Goal: Task Accomplishment & Management: Manage account settings

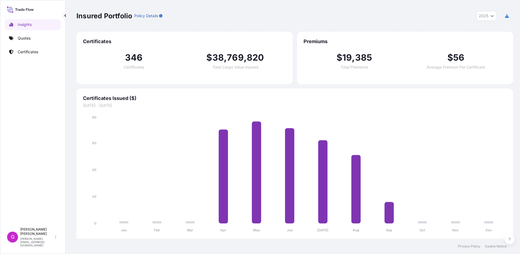
select select "2025"
click at [20, 42] on link "Quotes" at bounding box center [33, 38] width 56 height 11
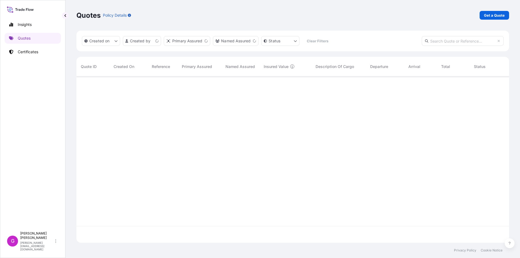
scroll to position [165, 429]
click at [45, 53] on link "Certificates" at bounding box center [33, 51] width 56 height 11
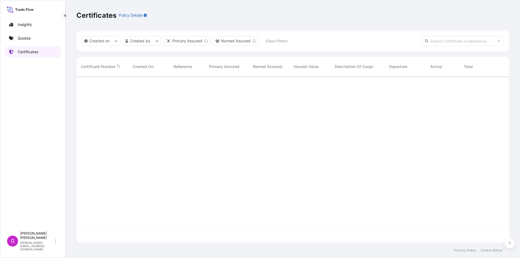
scroll to position [165, 429]
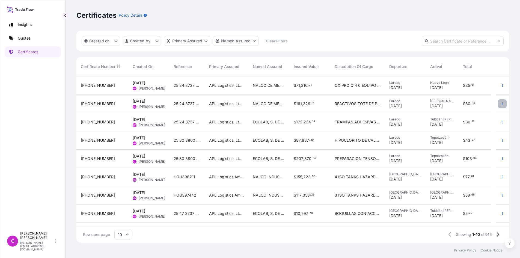
click at [502, 104] on icon "button" at bounding box center [502, 103] width 1 height 3
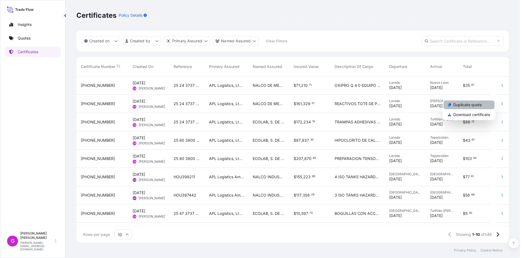
click at [462, 107] on p "Duplicate quote" at bounding box center [467, 104] width 28 height 5
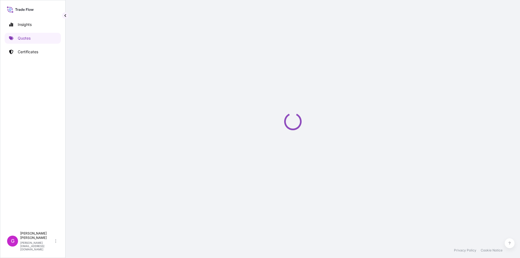
scroll to position [5, 0]
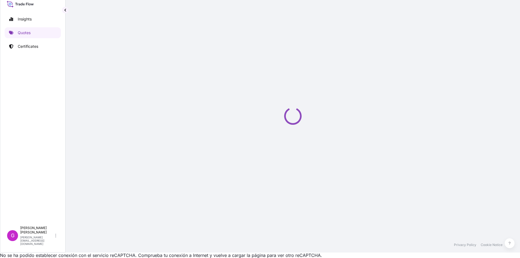
select select "Land"
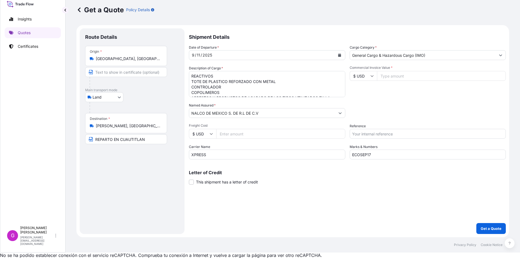
select select "31870"
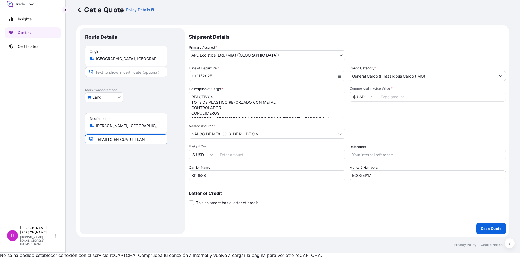
drag, startPoint x: 146, startPoint y: 140, endPoint x: 35, endPoint y: 137, distance: 111.2
click at [35, 137] on div "Insights Quotes Certificates G [PERSON_NAME] [EMAIL_ADDRESS][DOMAIN_NAME] Get a…" at bounding box center [260, 124] width 520 height 258
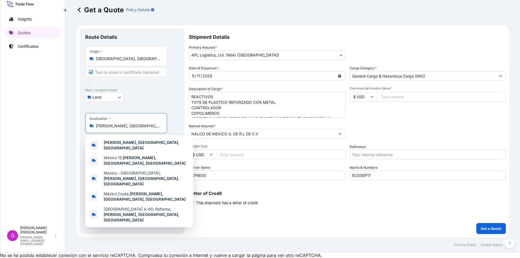
click at [133, 126] on input "[PERSON_NAME], [GEOGRAPHIC_DATA], [GEOGRAPHIC_DATA]" at bounding box center [128, 125] width 64 height 5
click at [277, 147] on span "Freight Cost" at bounding box center [267, 146] width 156 height 4
click at [277, 150] on input "Freight Cost" at bounding box center [280, 155] width 129 height 10
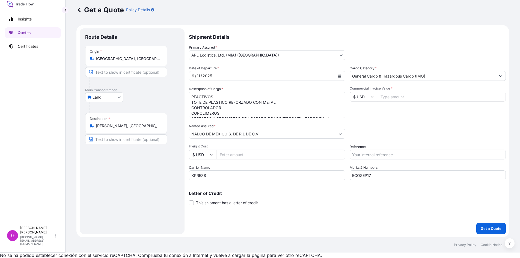
click at [339, 135] on icon "Show suggestions" at bounding box center [340, 133] width 3 height 3
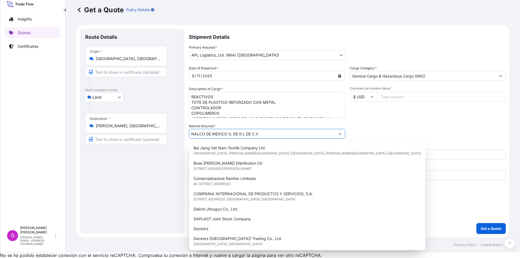
click at [339, 135] on icon "Show suggestions" at bounding box center [340, 133] width 3 height 3
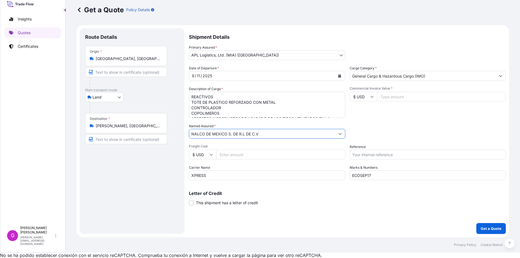
click at [339, 75] on icon "Calendar" at bounding box center [339, 75] width 3 height 3
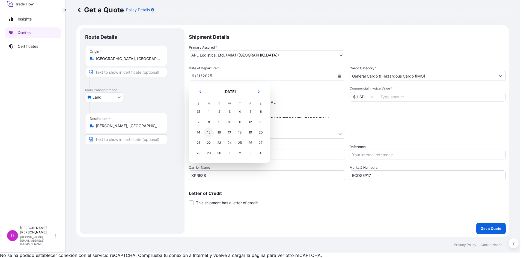
click at [211, 132] on div "15" at bounding box center [209, 133] width 10 height 10
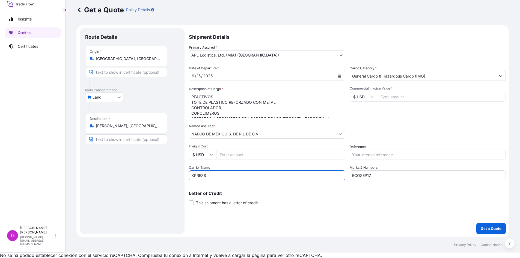
drag, startPoint x: 226, startPoint y: 176, endPoint x: 134, endPoint y: 176, distance: 92.8
click at [134, 176] on form "Route Details Place of loading Road / [GEOGRAPHIC_DATA] / Inland Origin * [GEOG…" at bounding box center [292, 131] width 433 height 212
type input "TJA"
drag, startPoint x: 398, startPoint y: 177, endPoint x: 293, endPoint y: 172, distance: 105.0
click at [293, 172] on div "Date of Departure * [DATE] Cargo Category * General Cargo & Hazardous Cargo (IM…" at bounding box center [347, 123] width 317 height 115
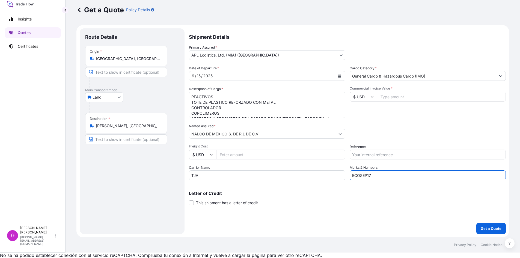
paste input "08"
type input "ECOSEP08"
click at [399, 155] on input "Reference" at bounding box center [428, 155] width 156 height 10
paste input "46,143.60"
type input "46,143.60"
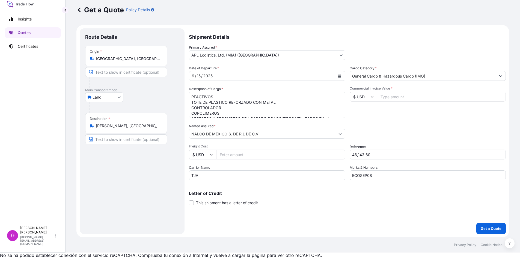
click at [388, 96] on input "Commercial Invoice Value *" at bounding box center [441, 97] width 129 height 10
click at [393, 99] on input "Commercial Invoice Value *" at bounding box center [441, 97] width 129 height 10
paste input "46143.60"
type input "46143.60"
drag, startPoint x: 375, startPoint y: 153, endPoint x: 333, endPoint y: 151, distance: 42.1
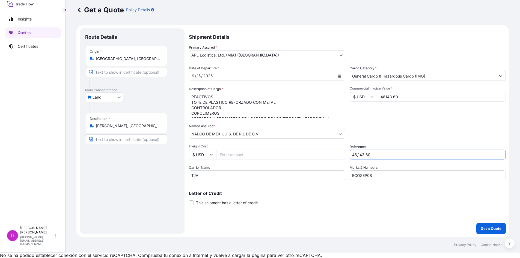
click at [333, 151] on div "Date of Departure * [DATE] Cargo Category * General Cargo & Hazardous Cargo (IM…" at bounding box center [347, 123] width 317 height 115
paste input "25 80 3800 5003853"
type input "25 80 3800 5003853"
click at [236, 151] on input "Freight Cost" at bounding box center [280, 155] width 129 height 10
paste input "12800.00"
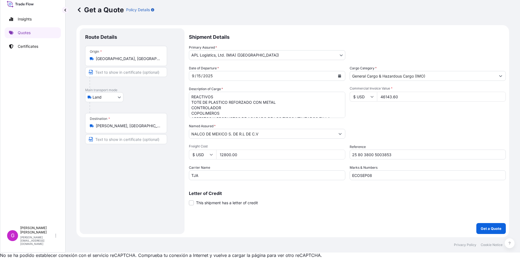
type input "12800.00"
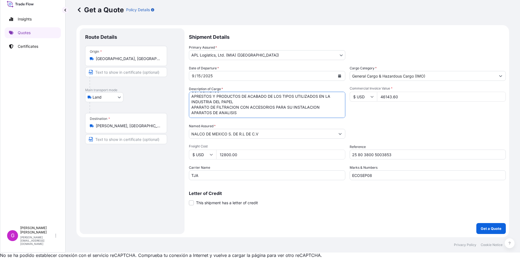
drag, startPoint x: 191, startPoint y: 96, endPoint x: 360, endPoint y: 139, distance: 174.2
click at [360, 139] on div "Date of Departure * [DATE] Cargo Category * General Cargo & Hazardous Cargo (IM…" at bounding box center [347, 123] width 317 height 115
paste textarea "PREPARACION PARA LA INDUSTRIA DEL PAPEL"
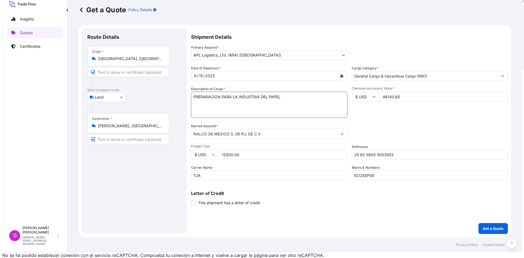
scroll to position [0, 0]
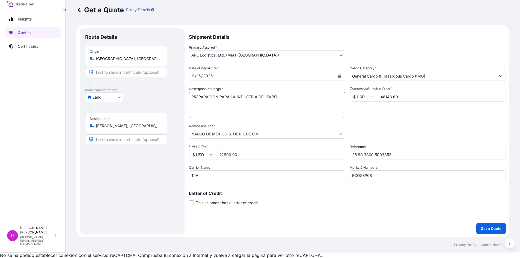
type textarea "PREPARACION PARA LA INDUSTRIA DEL PAPEL"
click at [394, 99] on input "46143.60" at bounding box center [441, 97] width 129 height 10
click at [235, 155] on input "12800.00" at bounding box center [280, 155] width 129 height 10
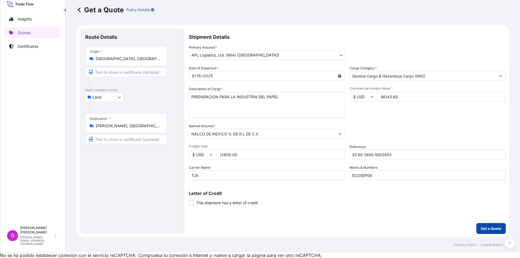
click at [486, 229] on p "Get a Quote" at bounding box center [491, 228] width 21 height 5
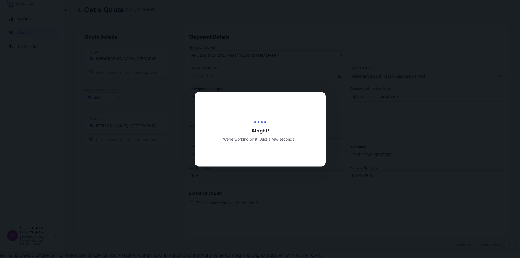
type input "[DATE]"
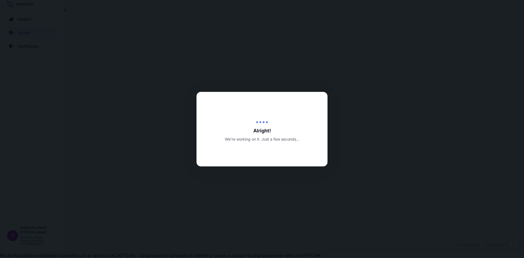
select select "Land"
select select "31870"
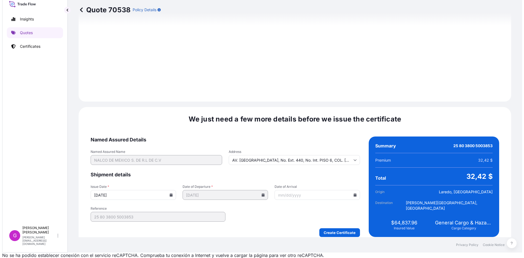
scroll to position [652, 0]
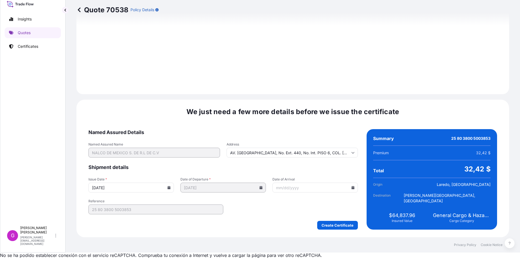
click at [351, 190] on input "Date of Arrival" at bounding box center [314, 188] width 85 height 10
click at [351, 189] on div at bounding box center [314, 188] width 85 height 10
click at [352, 188] on icon at bounding box center [353, 187] width 3 height 3
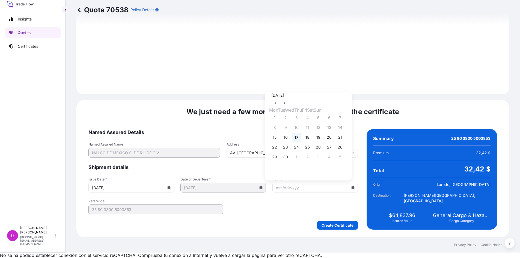
click at [301, 139] on button "17" at bounding box center [296, 137] width 9 height 9
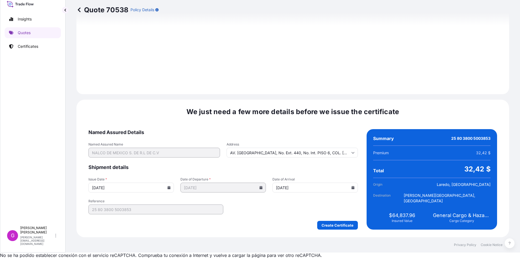
type input "[DATE]"
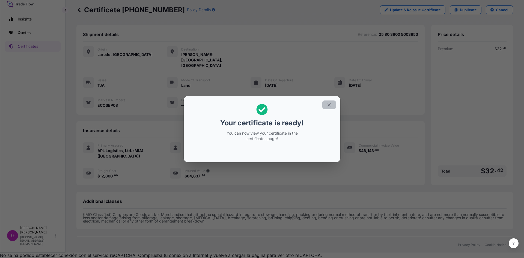
click at [331, 107] on button "button" at bounding box center [329, 104] width 14 height 9
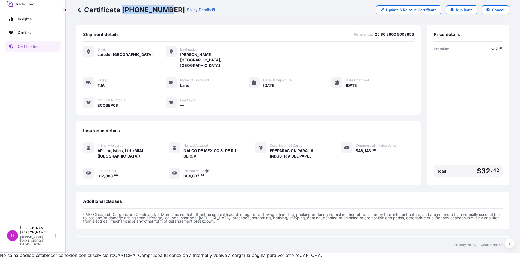
drag, startPoint x: 163, startPoint y: 11, endPoint x: 121, endPoint y: 11, distance: 41.5
click at [121, 11] on p "Certificate [PHONE_NUMBER]" at bounding box center [130, 9] width 108 height 9
copy p "[PHONE_NUMBER]"
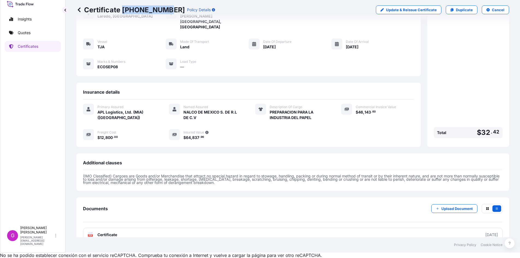
scroll to position [39, 0]
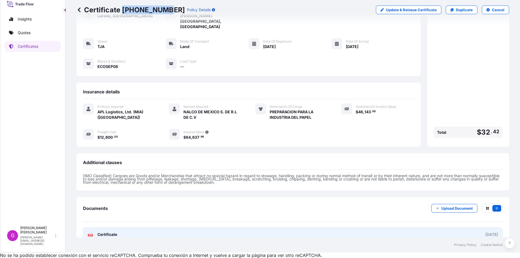
click at [121, 227] on link "PDF Certificate [DATE]" at bounding box center [293, 234] width 420 height 14
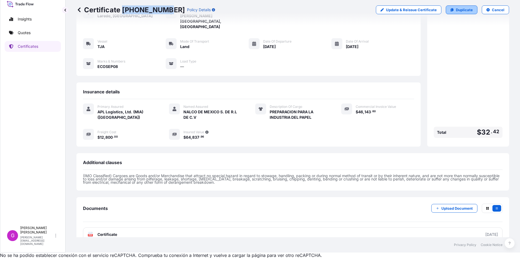
click at [456, 7] on p "Duplicate" at bounding box center [464, 9] width 17 height 5
select select "Land"
select select "31870"
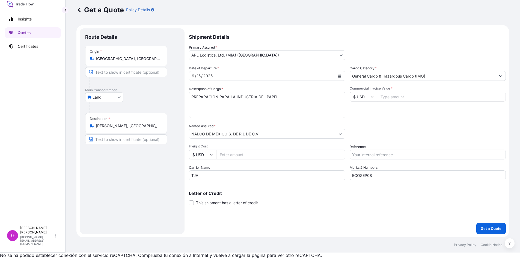
click at [129, 59] on input "[GEOGRAPHIC_DATA], [GEOGRAPHIC_DATA], [GEOGRAPHIC_DATA]" at bounding box center [128, 58] width 64 height 5
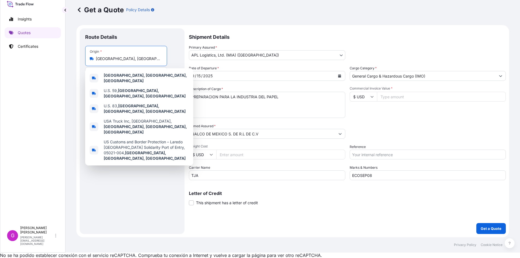
click at [129, 59] on input "[GEOGRAPHIC_DATA], [GEOGRAPHIC_DATA], [GEOGRAPHIC_DATA]" at bounding box center [128, 58] width 64 height 5
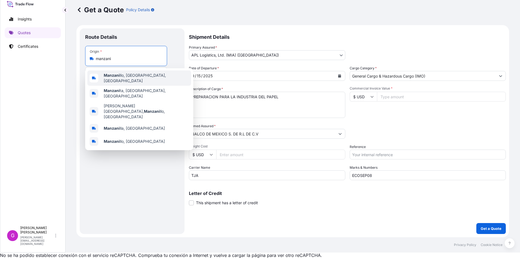
click at [137, 78] on span "[PERSON_NAME], [GEOGRAPHIC_DATA], [GEOGRAPHIC_DATA]" at bounding box center [146, 78] width 85 height 11
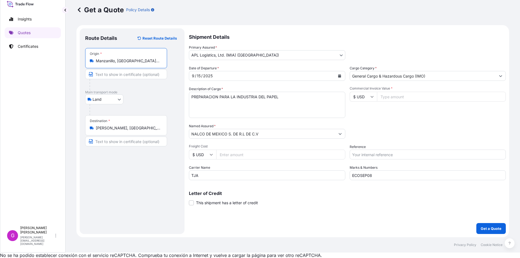
type input "Manzanillo, [GEOGRAPHIC_DATA], [GEOGRAPHIC_DATA]"
click at [339, 78] on button "Calendar" at bounding box center [339, 76] width 9 height 9
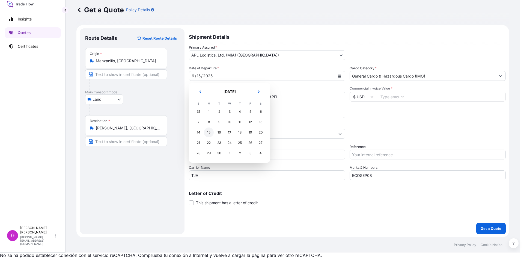
click at [209, 137] on tr "14 15 16 17 18 19 20" at bounding box center [229, 132] width 73 height 10
click at [209, 133] on div "15" at bounding box center [209, 133] width 10 height 10
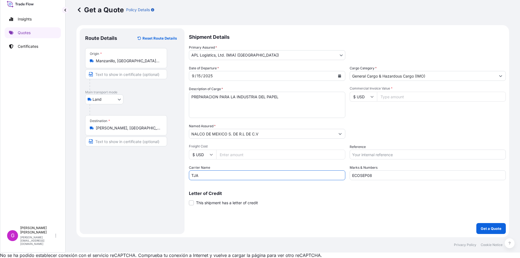
drag, startPoint x: 231, startPoint y: 174, endPoint x: 149, endPoint y: 168, distance: 82.1
click at [149, 170] on form "Route Details Reset Route Details Place of loading Road / [GEOGRAPHIC_DATA] / I…" at bounding box center [292, 131] width 433 height 212
type input "l"
type input "L"
type input "INTERLAND"
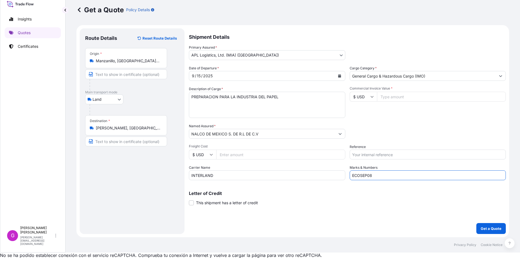
drag, startPoint x: 392, startPoint y: 176, endPoint x: 295, endPoint y: 171, distance: 97.3
click at [295, 171] on div "Date of Departure * [DATE] Cargo Category * General Cargo & Hazardous Cargo (IM…" at bounding box center [347, 123] width 317 height 115
paste input "20"
type input "ECOSEP20"
click at [407, 96] on input "Commercial Invoice Value *" at bounding box center [441, 97] width 129 height 10
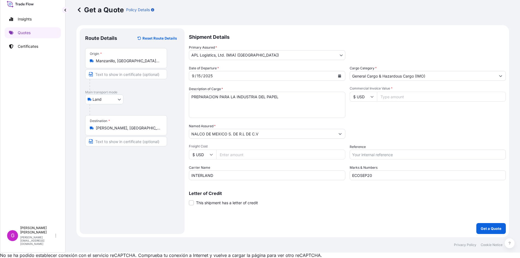
paste input "22860.00"
type input "22860.00"
click at [258, 154] on input "Freight Cost" at bounding box center [280, 155] width 129 height 10
click at [399, 153] on input "Reference" at bounding box center [428, 155] width 156 height 10
paste input "25 16 3737 5003321"
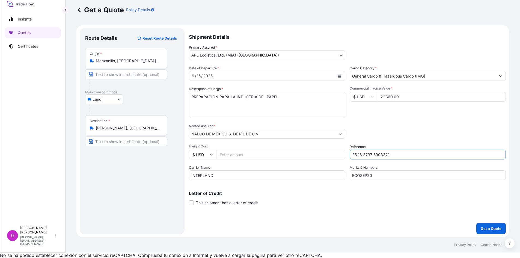
type input "25 16 3737 5003321"
drag, startPoint x: 295, startPoint y: 100, endPoint x: 147, endPoint y: 93, distance: 148.7
click at [147, 93] on form "Route Details Reset Route Details Place of loading Road / [GEOGRAPHIC_DATA] / I…" at bounding box center [292, 131] width 433 height 212
paste textarea "TOLYLTRIAZOL GRANULAR 99%"
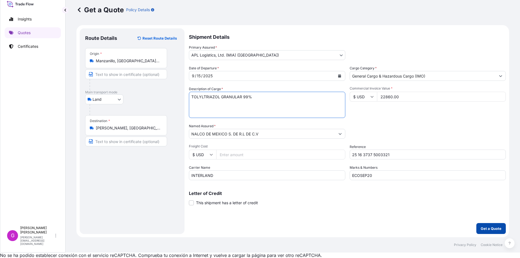
type textarea "TOLYLTRIAZOL GRANULAR 99%"
click at [490, 225] on button "Get a Quote" at bounding box center [490, 228] width 29 height 11
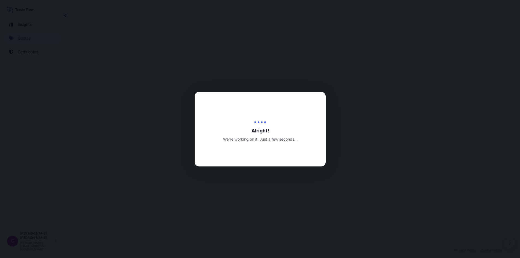
select select "Land"
select select "31870"
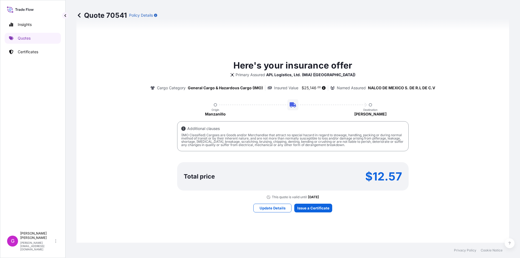
scroll to position [169, 0]
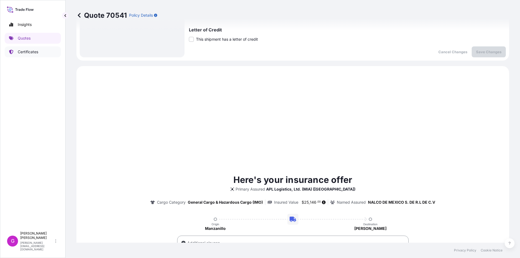
click at [27, 49] on link "Certificates" at bounding box center [33, 51] width 56 height 11
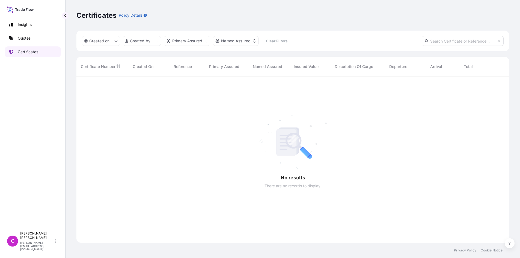
scroll to position [165, 429]
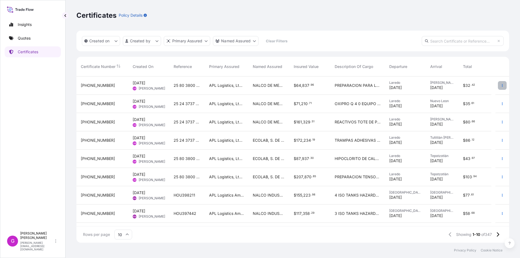
click at [501, 85] on button "button" at bounding box center [502, 85] width 9 height 9
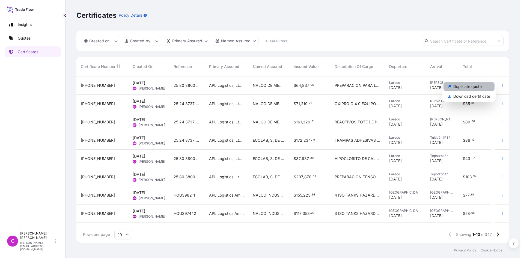
click at [478, 88] on p "Duplicate quote" at bounding box center [467, 86] width 28 height 5
select select "Land"
select select "31870"
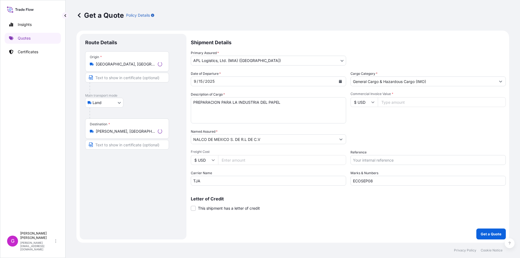
scroll to position [5, 0]
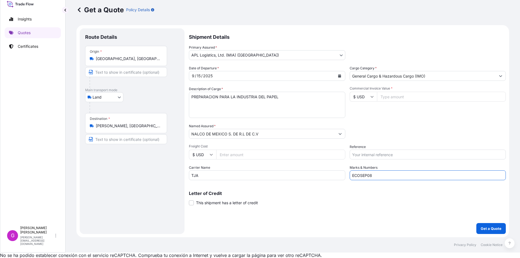
drag, startPoint x: 387, startPoint y: 176, endPoint x: 320, endPoint y: 179, distance: 67.3
click at [320, 179] on div "Date of Departure * [DATE] Cargo Category * General Cargo & Hazardous Cargo (IM…" at bounding box center [347, 123] width 317 height 115
click at [395, 99] on input "Commercial Invoice Value *" at bounding box center [441, 97] width 129 height 10
paste input "71570.94"
type input "71570.94"
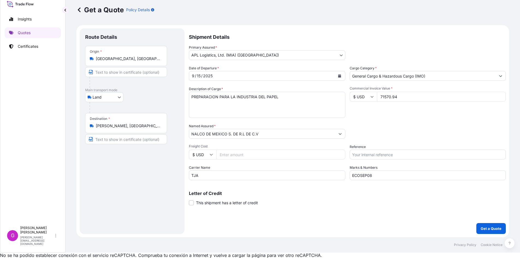
click at [382, 157] on input "Reference" at bounding box center [428, 155] width 156 height 10
paste input "25 80 3800 5003844"
type input "25 80 3800 5003844"
click at [237, 157] on input "Freight Cost" at bounding box center [280, 155] width 129 height 10
paste input "2268.63"
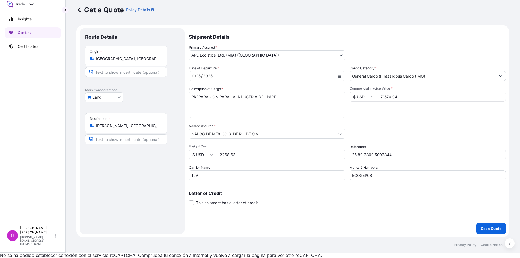
type input "2268.63"
click at [341, 73] on button "Calendar" at bounding box center [339, 76] width 9 height 9
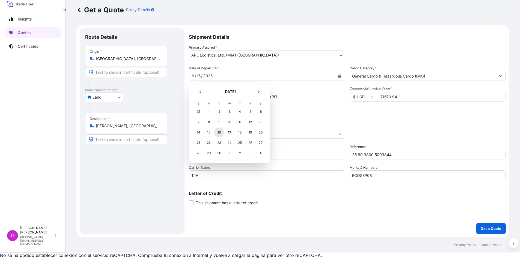
click at [219, 133] on div "16" at bounding box center [219, 133] width 10 height 10
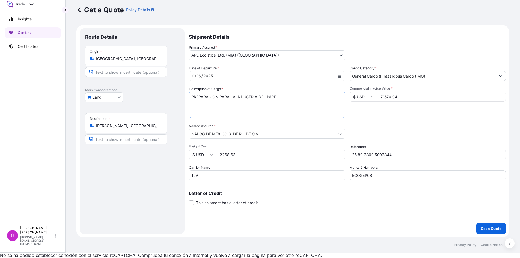
drag, startPoint x: 217, startPoint y: 98, endPoint x: 142, endPoint y: 94, distance: 74.6
click at [142, 94] on form "Route Details Place of loading Road / [GEOGRAPHIC_DATA] / Inland Origin * [GEOG…" at bounding box center [292, 131] width 433 height 212
paste textarea "TOTE DE PLASTICO REFORZADO CON METAL"
paste textarea "ALB (PRODUCTO QUIMICO)"
paste textarea "HIPOCLORITOS"
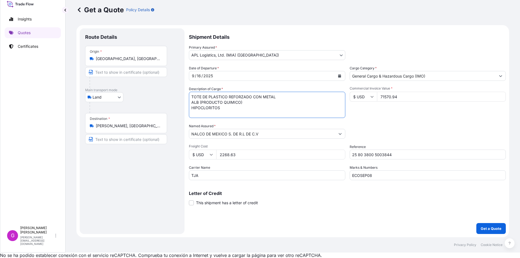
paste textarea "AGENTES DE SUPERFICIE"
paste textarea "ACIDO FOSFORICO"
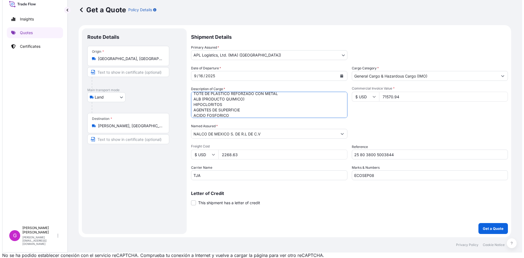
scroll to position [9, 0]
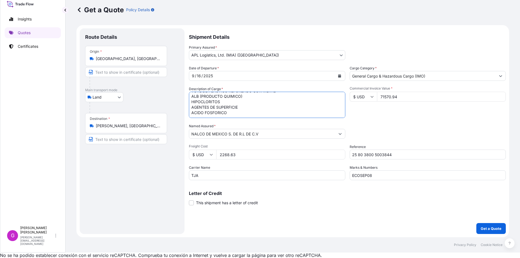
type textarea "TOTE DE PLASTICO REFORZADO CON METAL ALB (PRODUCTO QUIMICO) HIPOCLORITOS AGENTE…"
click at [390, 99] on input "71570.94" at bounding box center [441, 97] width 129 height 10
click at [227, 151] on input "2268.63" at bounding box center [280, 155] width 129 height 10
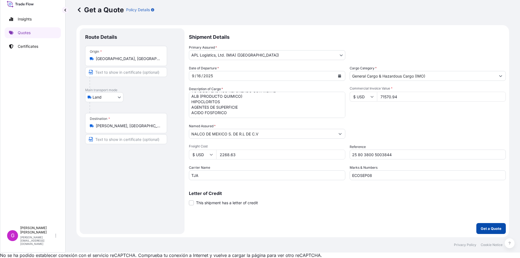
click at [488, 228] on p "Get a Quote" at bounding box center [491, 228] width 21 height 5
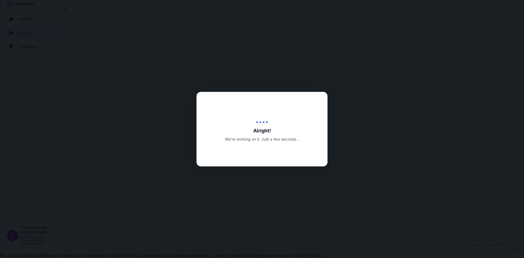
select select "Land"
select select "31870"
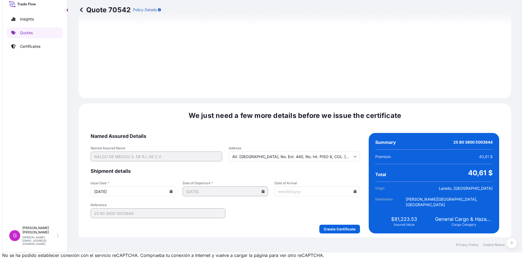
scroll to position [652, 0]
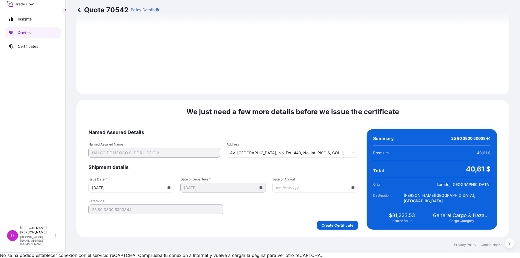
click at [352, 188] on icon at bounding box center [353, 187] width 3 height 3
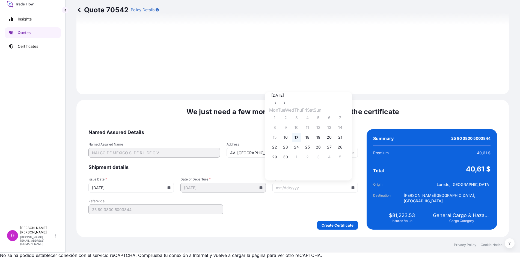
click at [300, 139] on button "17" at bounding box center [296, 137] width 9 height 9
type input "[DATE]"
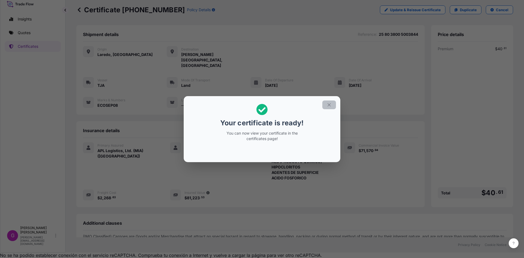
click at [329, 107] on button "button" at bounding box center [329, 104] width 14 height 9
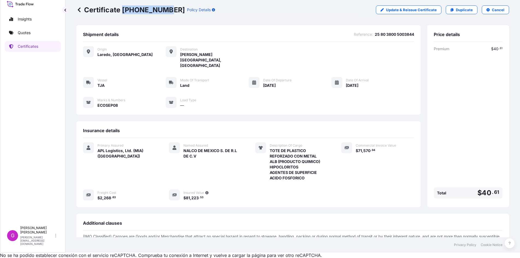
drag, startPoint x: 163, startPoint y: 8, endPoint x: 122, endPoint y: 12, distance: 41.1
click at [122, 12] on p "Certificate [PHONE_NUMBER]" at bounding box center [130, 9] width 108 height 9
copy p "[PHONE_NUMBER]"
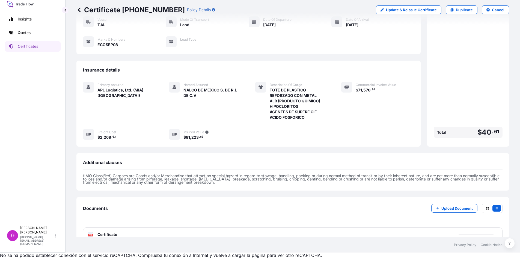
click at [129, 227] on div "PDF Certificate" at bounding box center [293, 234] width 420 height 14
click at [97, 227] on div "PDF Certificate Error loading file. Please try again. Try again." at bounding box center [293, 234] width 420 height 14
click at [479, 232] on p "Try again." at bounding box center [478, 234] width 17 height 5
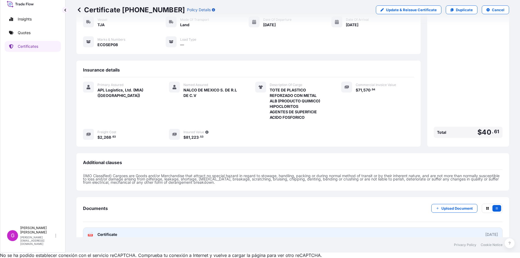
click at [107, 232] on span "Certificate" at bounding box center [107, 234] width 20 height 5
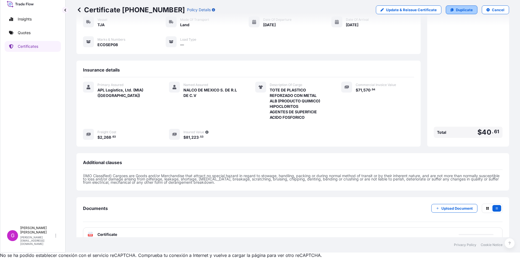
click at [456, 7] on p "Duplicate" at bounding box center [464, 9] width 17 height 5
select select "Land"
select select "31870"
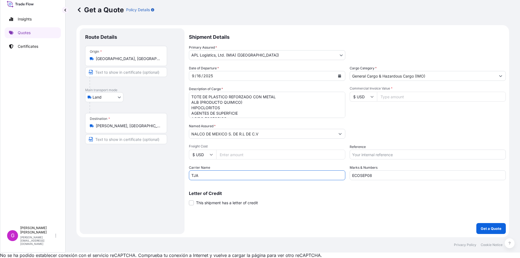
drag, startPoint x: 226, startPoint y: 176, endPoint x: 132, endPoint y: 169, distance: 94.4
click at [132, 169] on form "Route Details Place of loading Road / [GEOGRAPHIC_DATA] / Inland Origin * [GEOG…" at bounding box center [292, 131] width 433 height 212
type input "XPRESS"
click at [399, 101] on input "Commercial Invoice Value *" at bounding box center [441, 97] width 129 height 10
paste input "54112.11"
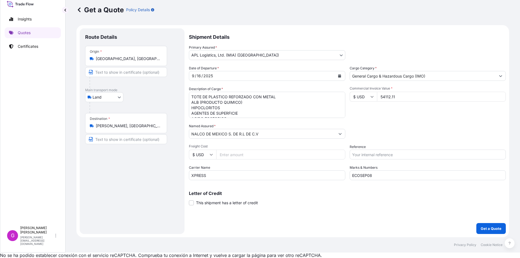
type input "54112.11"
drag, startPoint x: 382, startPoint y: 174, endPoint x: 340, endPoint y: 174, distance: 41.5
click at [340, 174] on div "Date of Departure * [DATE] Cargo Category * General Cargo & Hazardous Cargo (IM…" at bounding box center [347, 123] width 317 height 115
paste input "22"
type input "ECOSEP22"
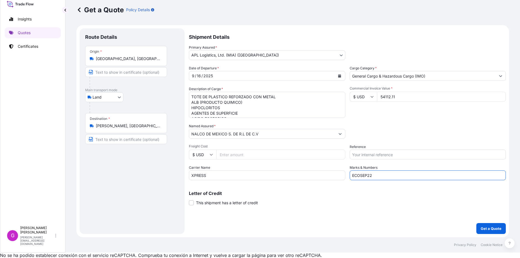
click at [380, 156] on input "Reference" at bounding box center [428, 155] width 156 height 10
click at [380, 152] on input "Reference" at bounding box center [428, 155] width 156 height 10
paste input "25 24 3737 5010824"
type input "25 24 3737 5010824"
click at [340, 75] on icon "Calendar" at bounding box center [339, 75] width 3 height 3
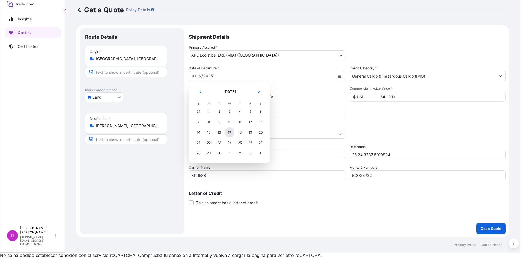
click at [231, 133] on div "17" at bounding box center [230, 133] width 10 height 10
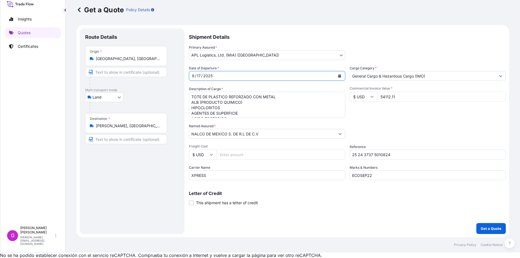
click at [235, 156] on input "Freight Cost" at bounding box center [280, 155] width 129 height 10
paste input "1804.06"
type input "1804.06"
drag, startPoint x: 190, startPoint y: 95, endPoint x: 414, endPoint y: 155, distance: 231.2
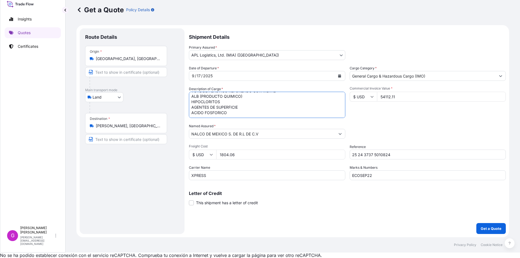
click at [414, 155] on div "Date of Departure * [DATE] Cargo Category * General Cargo & Hazardous Cargo (IM…" at bounding box center [347, 123] width 317 height 115
paste textarea
paste textarea "PREPARACIONES DE LIMPIEZA"
paste textarea "APRESTOS Y PRODUCTOS DE ACABADO DE LOS TIPOS UTILIZADOS EN LA INDUSTRIA DEL PAP…"
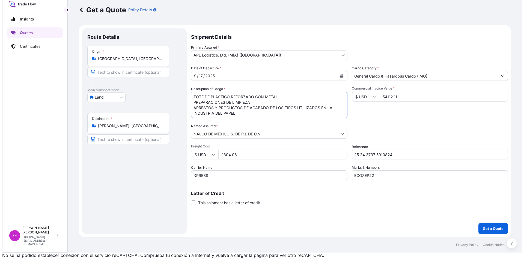
scroll to position [3, 0]
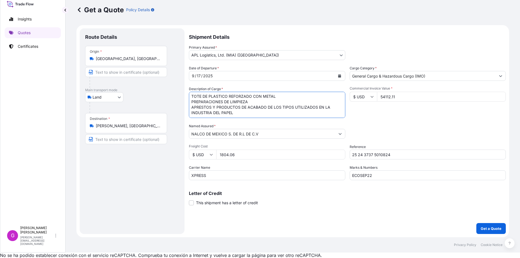
type textarea "TOTE DE PLASTICO REFORZADO CON METAL PREPARACIONES DE LIMPIEZA APRESTOS Y PRODU…"
click at [389, 97] on input "54112.11" at bounding box center [441, 97] width 129 height 10
click at [227, 153] on input "1804.06" at bounding box center [280, 155] width 129 height 10
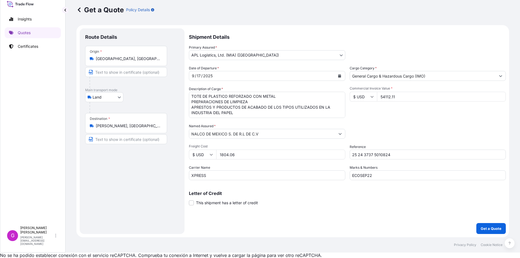
click at [227, 153] on input "1804.06" at bounding box center [280, 155] width 129 height 10
click at [499, 226] on p "Get a Quote" at bounding box center [491, 228] width 21 height 5
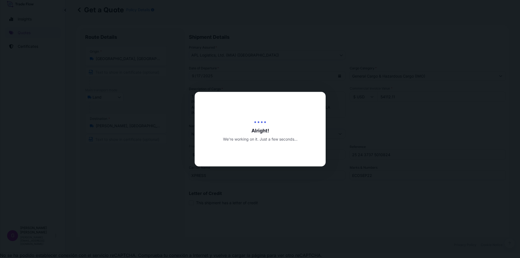
type input "[DATE]"
select select "Land"
select select "31870"
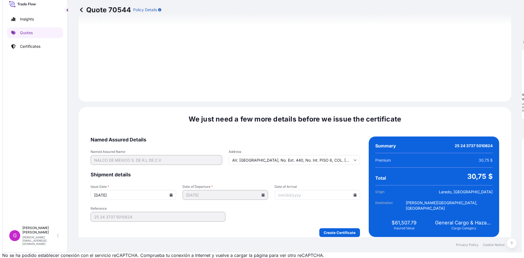
scroll to position [652, 0]
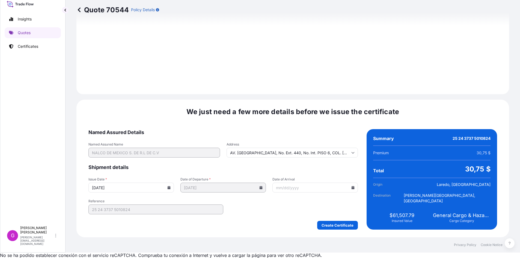
click at [352, 187] on icon at bounding box center [353, 187] width 3 height 3
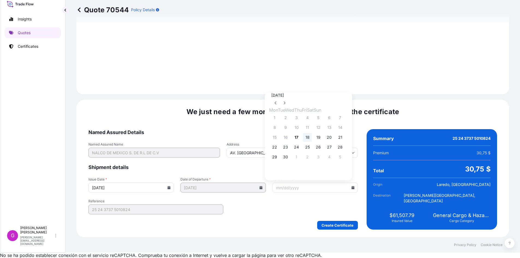
click at [312, 141] on button "18" at bounding box center [307, 137] width 9 height 9
type input "[DATE]"
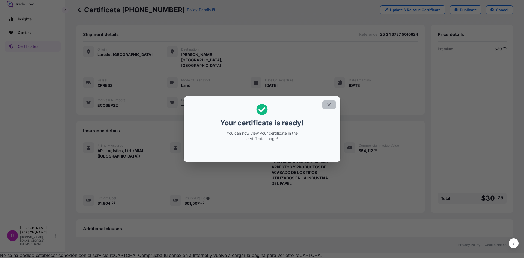
click at [324, 103] on button "button" at bounding box center [329, 104] width 14 height 9
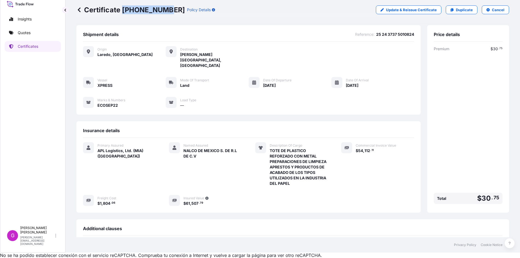
drag, startPoint x: 163, startPoint y: 9, endPoint x: 122, endPoint y: 11, distance: 41.6
click at [122, 11] on p "Certificate [PHONE_NUMBER]" at bounding box center [130, 9] width 108 height 9
copy p "[PHONE_NUMBER]"
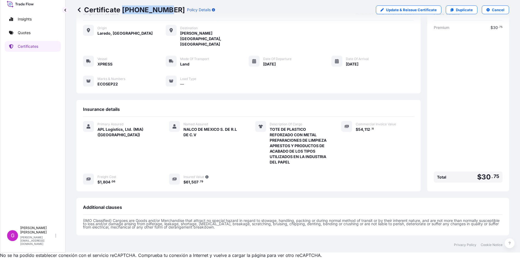
scroll to position [66, 0]
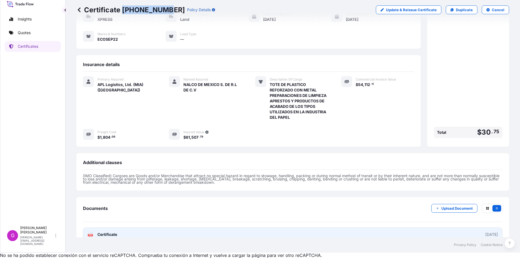
click at [109, 232] on span "Certificate" at bounding box center [107, 234] width 20 height 5
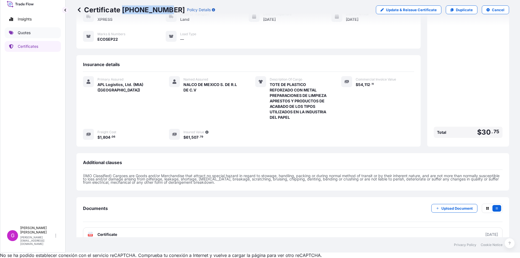
click at [27, 32] on p "Quotes" at bounding box center [24, 32] width 13 height 5
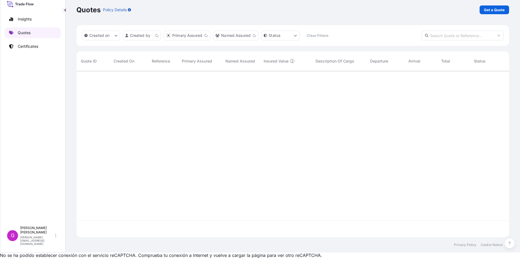
scroll to position [165, 429]
click at [32, 50] on link "Certificates" at bounding box center [33, 46] width 56 height 11
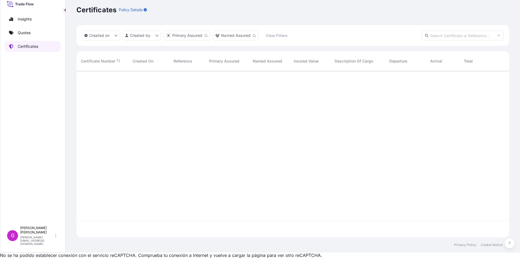
scroll to position [165, 429]
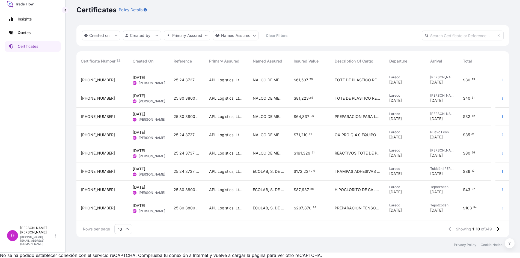
click at [152, 100] on span "[PERSON_NAME]" at bounding box center [152, 101] width 26 height 4
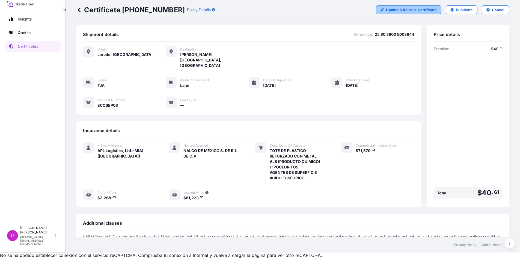
click at [426, 12] on p "Update & Reissue Certificate" at bounding box center [411, 9] width 51 height 5
select select "Land"
select select "31870"
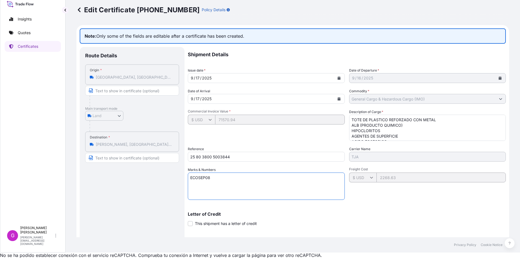
click at [241, 180] on textarea "ECOSEP08" at bounding box center [266, 186] width 157 height 27
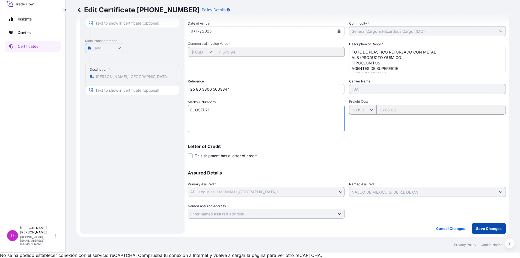
type textarea "ECOSEP21"
click at [482, 228] on p "Save Changes" at bounding box center [488, 228] width 25 height 5
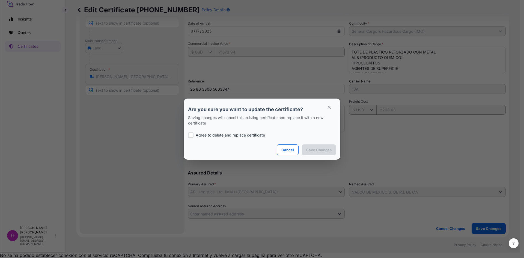
click at [197, 135] on p "Agree to delete and replace certificate" at bounding box center [230, 134] width 69 height 5
checkbox input "true"
click at [326, 150] on p "Save Changes" at bounding box center [318, 149] width 25 height 5
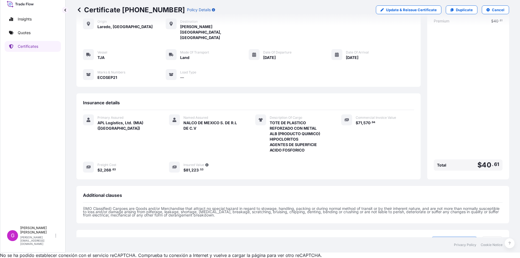
scroll to position [61, 0]
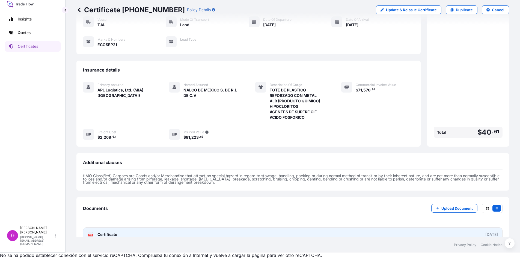
click at [128, 227] on link "PDF Certificate [DATE]" at bounding box center [293, 234] width 420 height 14
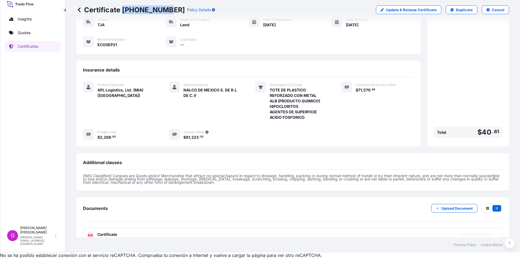
drag, startPoint x: 164, startPoint y: 7, endPoint x: 124, endPoint y: 11, distance: 40.0
click at [124, 11] on p "Certificate [PHONE_NUMBER]" at bounding box center [130, 9] width 108 height 9
copy p "[PHONE_NUMBER]"
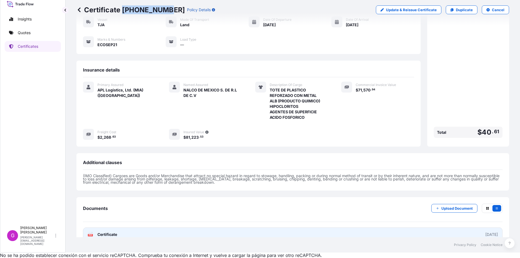
click at [164, 227] on link "PDF Certificate [DATE]" at bounding box center [293, 234] width 420 height 14
